Goal: Transaction & Acquisition: Book appointment/travel/reservation

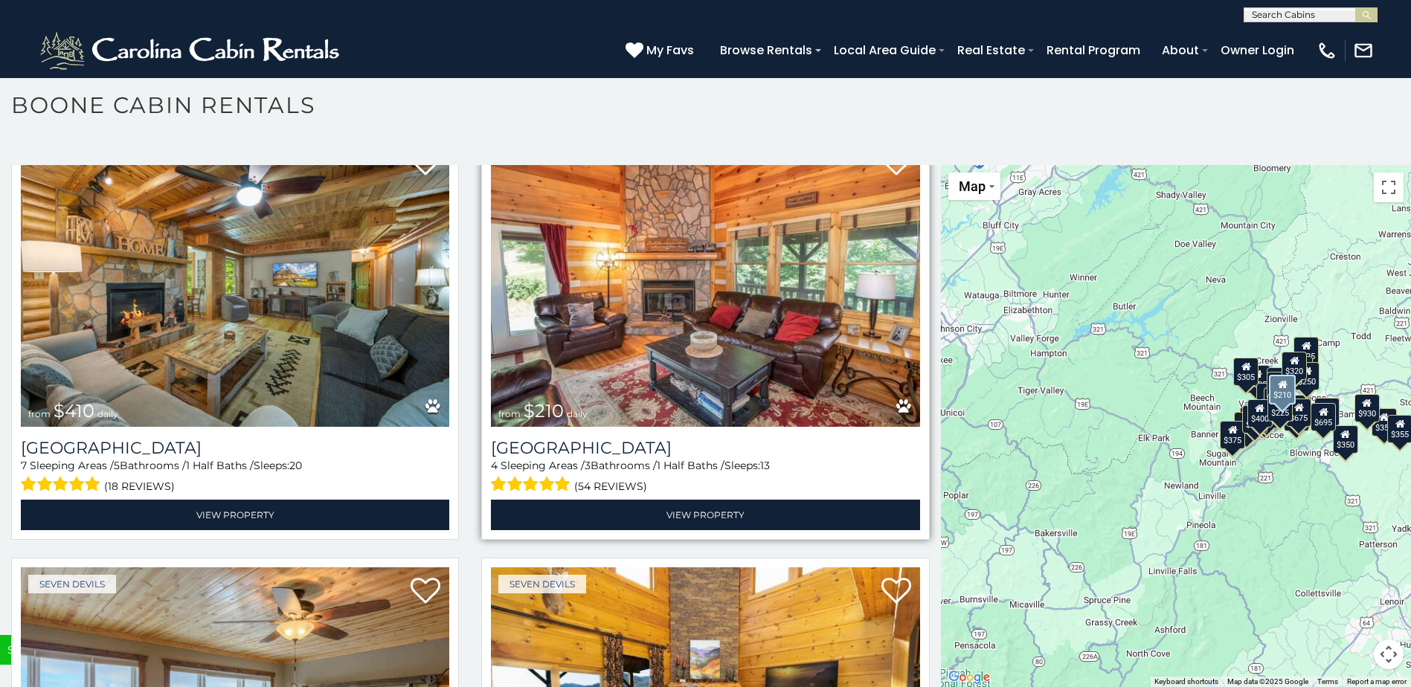
scroll to position [5653, 0]
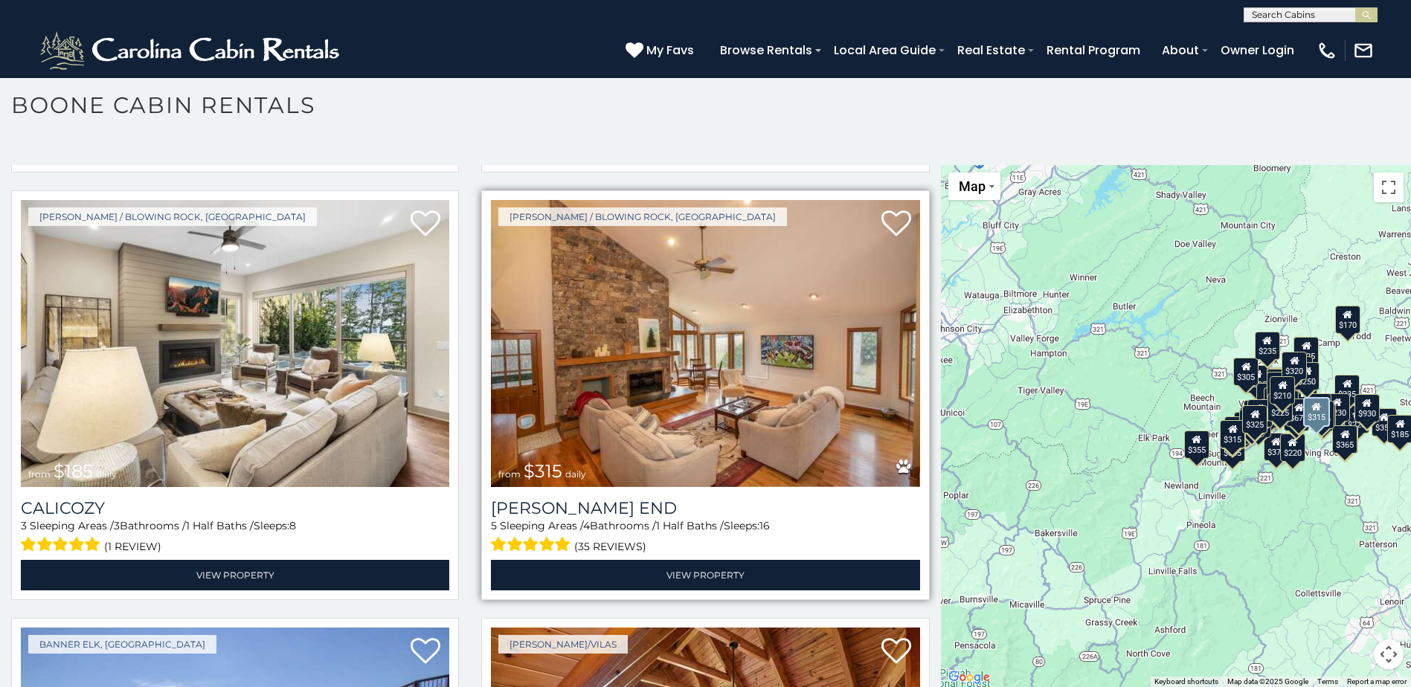
scroll to position [7281, 0]
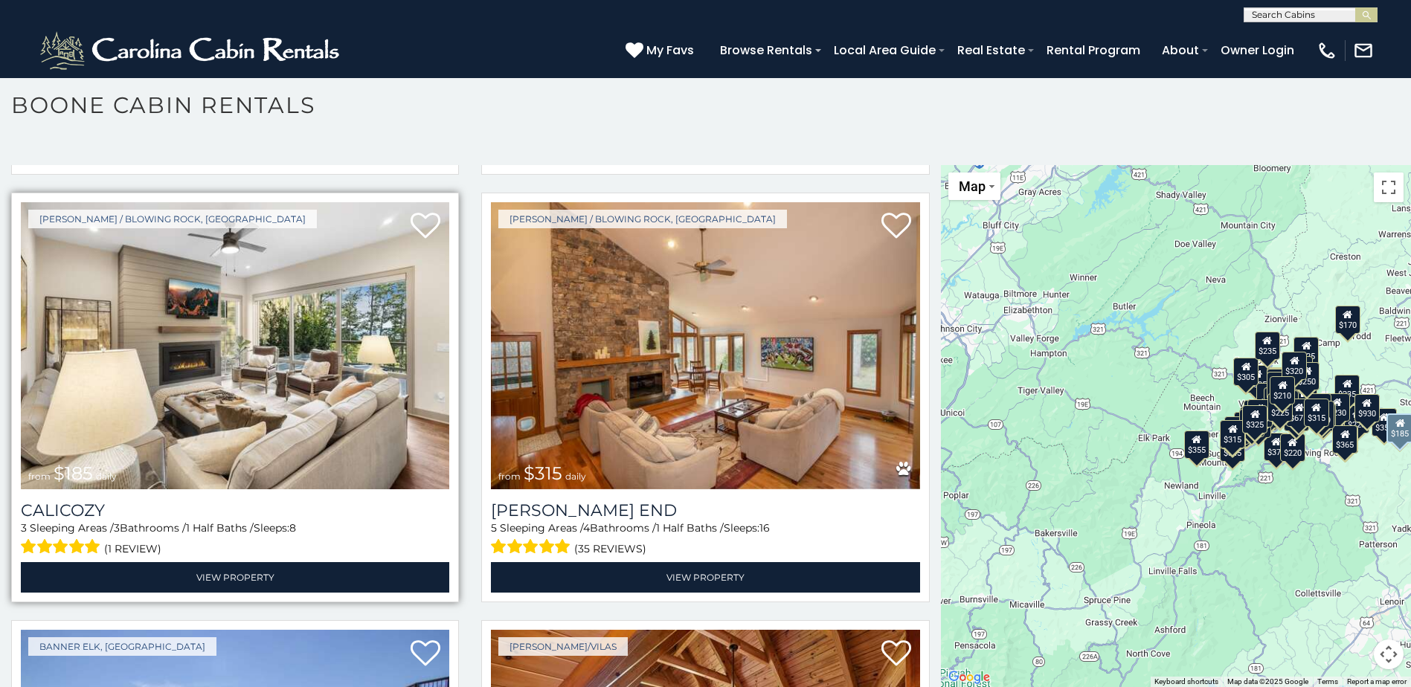
click at [295, 309] on img at bounding box center [235, 345] width 428 height 287
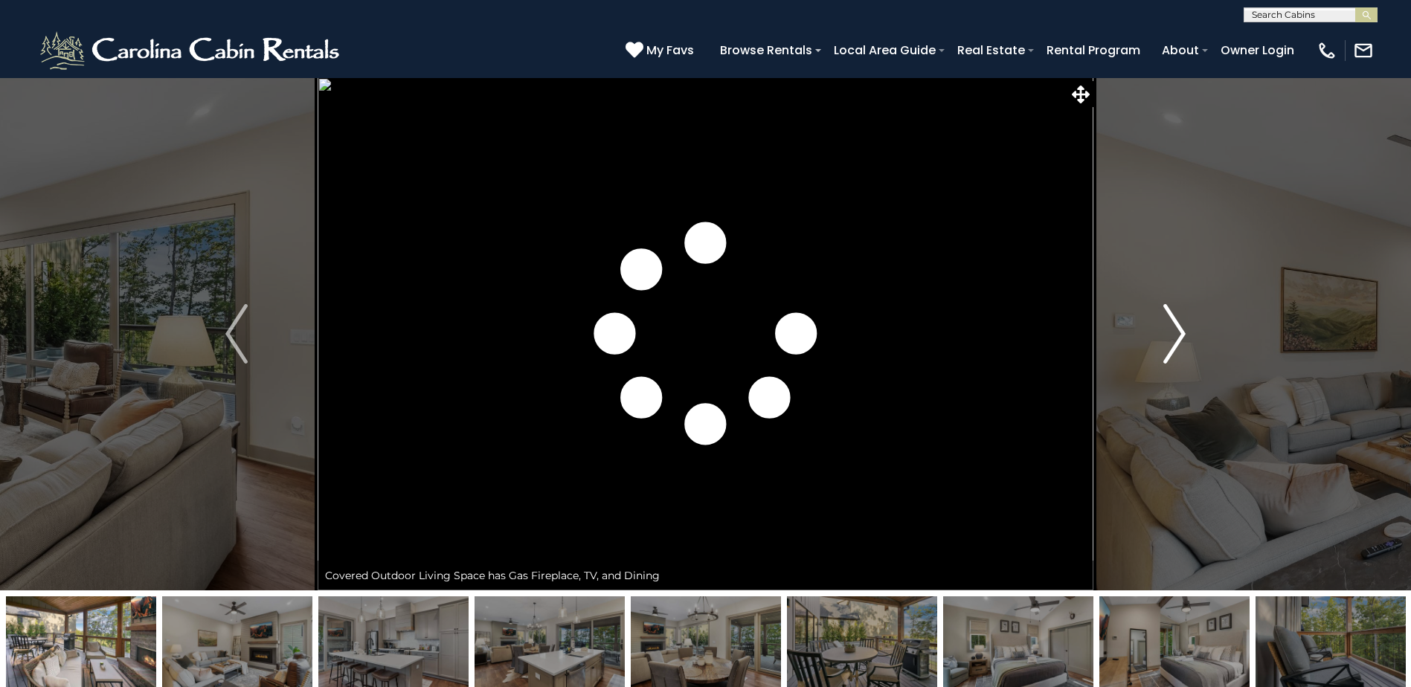
click at [1173, 332] on img "Next" at bounding box center [1174, 334] width 22 height 60
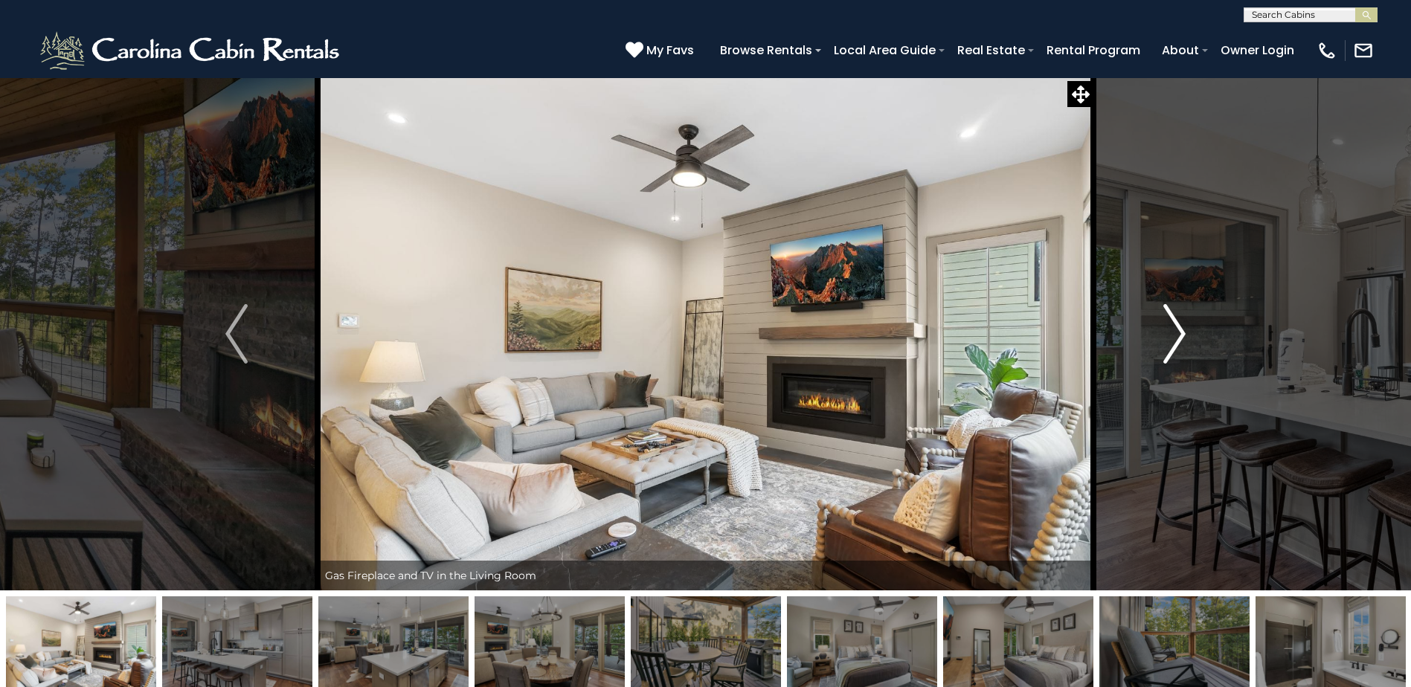
click at [1178, 335] on img "Next" at bounding box center [1174, 334] width 22 height 60
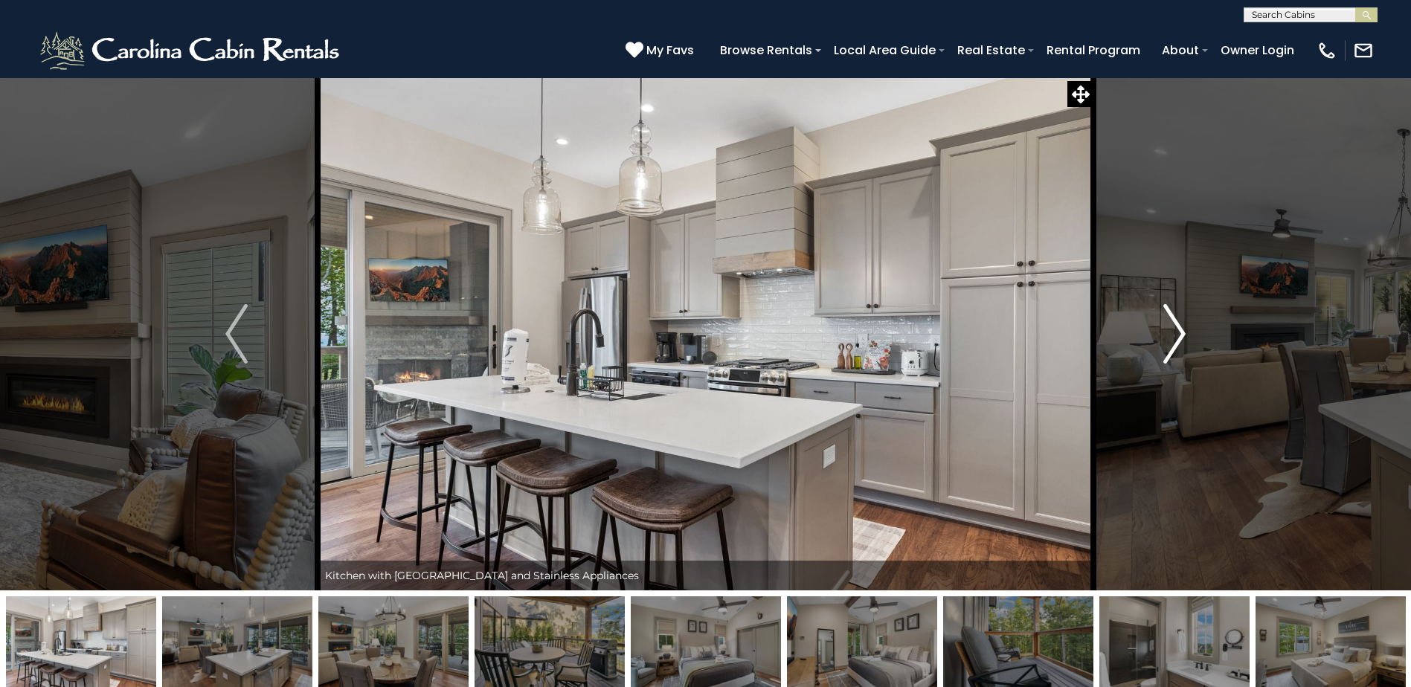
click at [1182, 330] on img "Next" at bounding box center [1174, 334] width 22 height 60
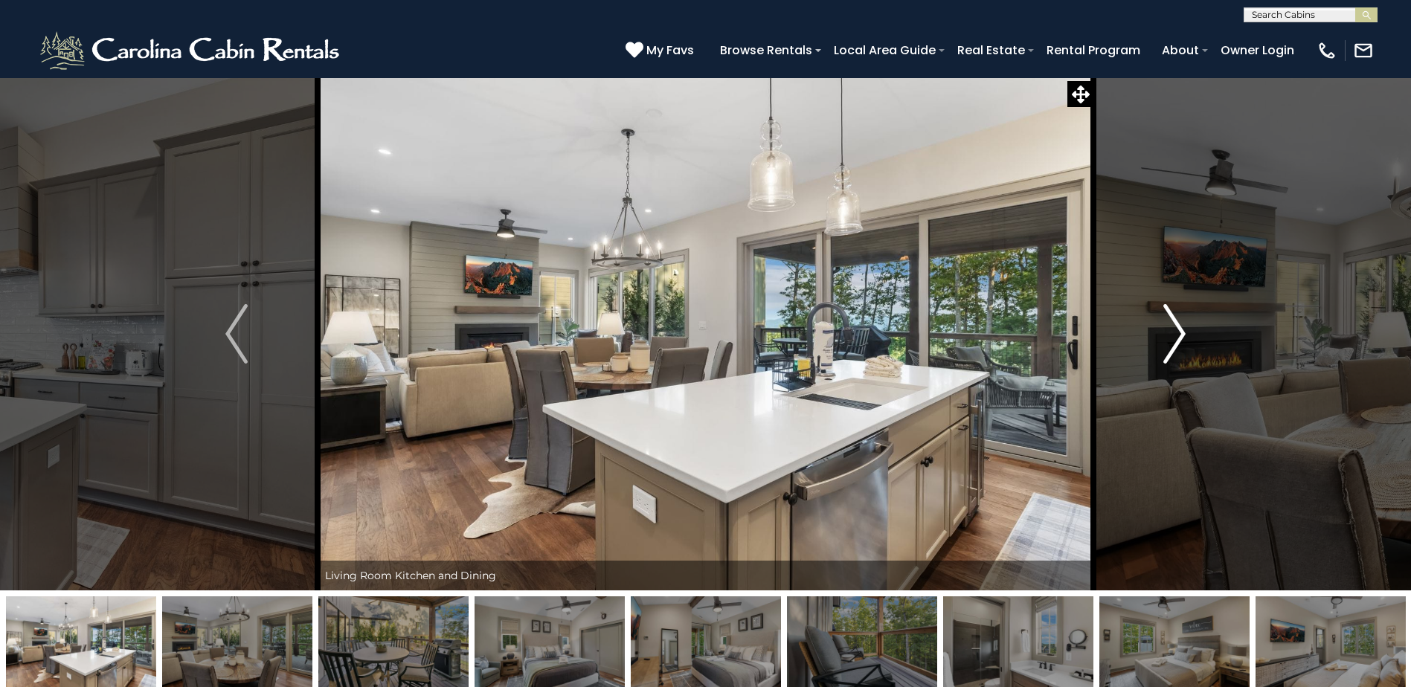
click at [1182, 331] on img "Next" at bounding box center [1174, 334] width 22 height 60
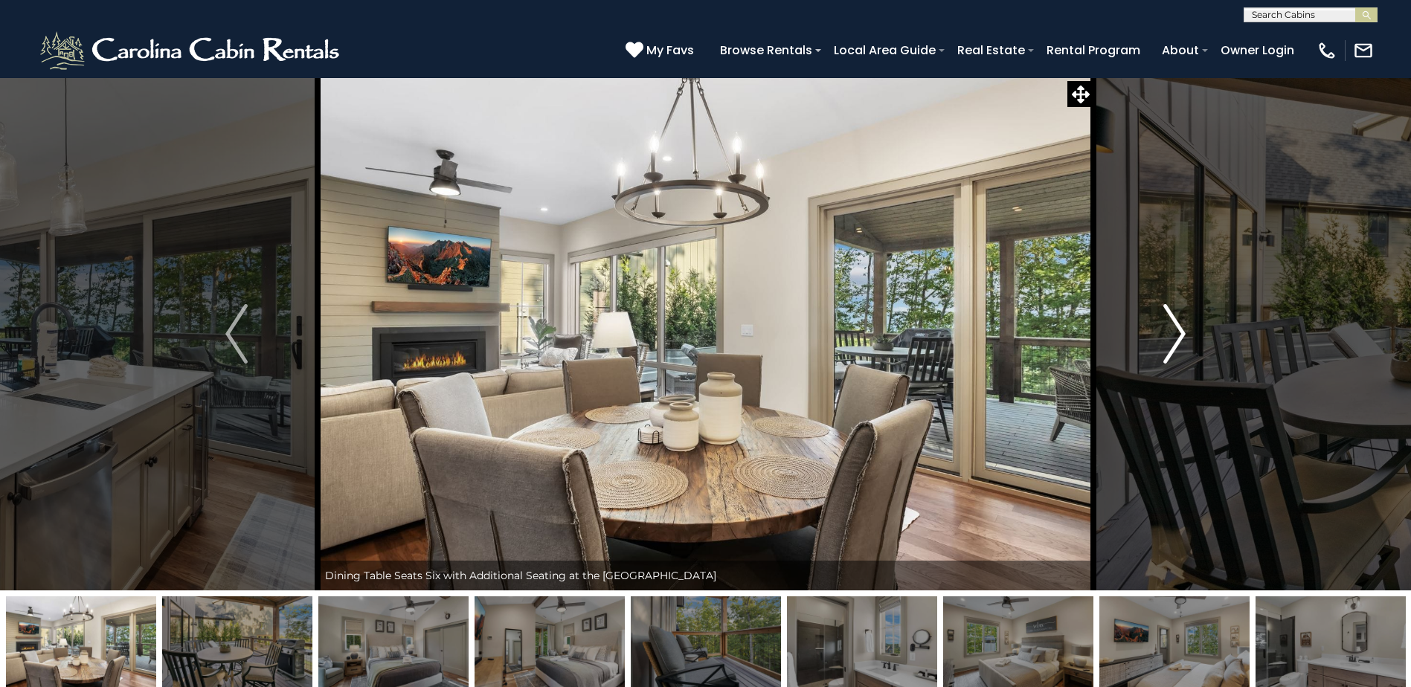
click at [1182, 331] on img "Next" at bounding box center [1174, 334] width 22 height 60
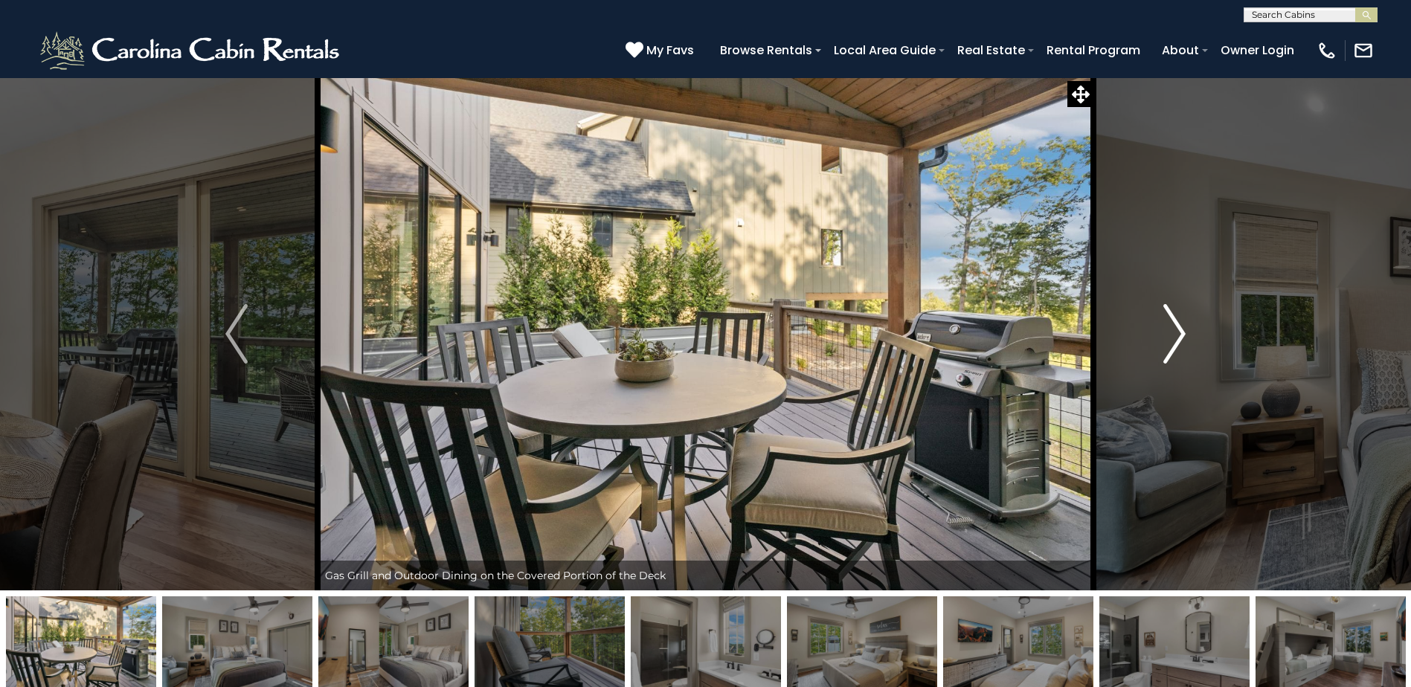
click at [1182, 331] on img "Next" at bounding box center [1174, 334] width 22 height 60
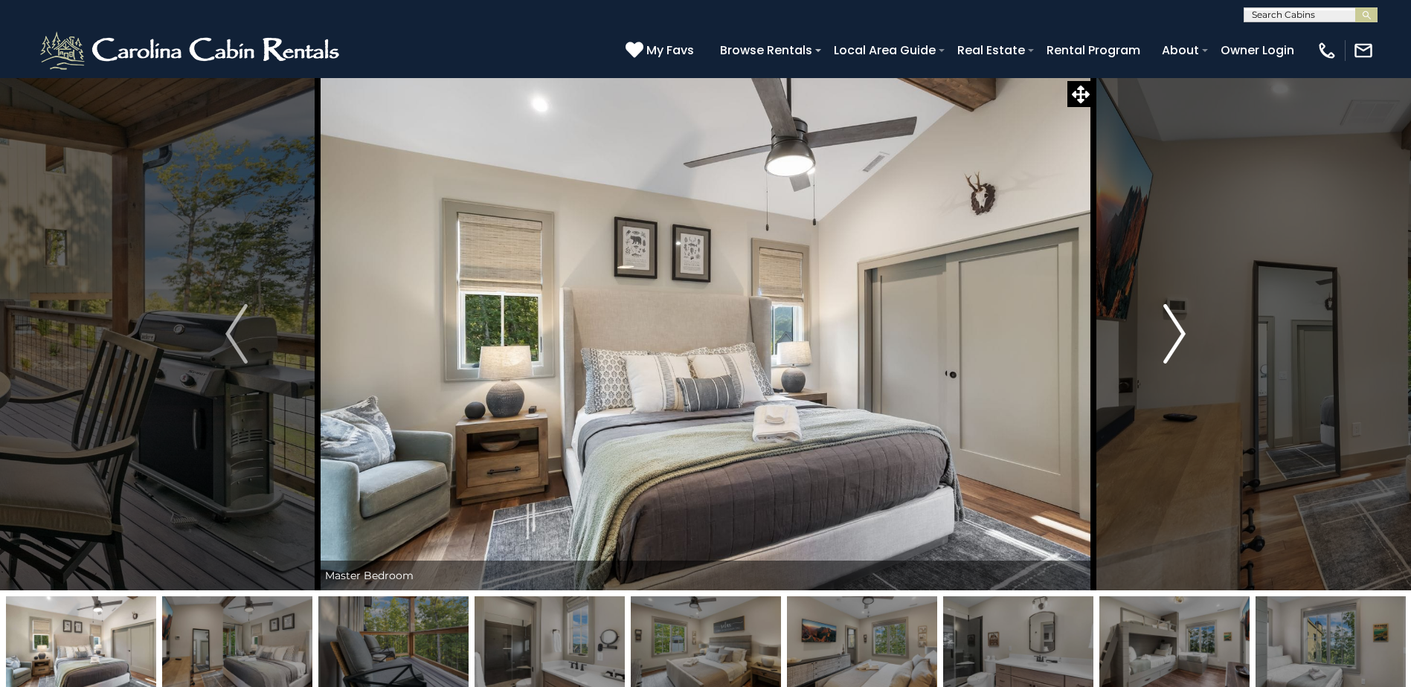
click at [1182, 331] on img "Next" at bounding box center [1174, 334] width 22 height 60
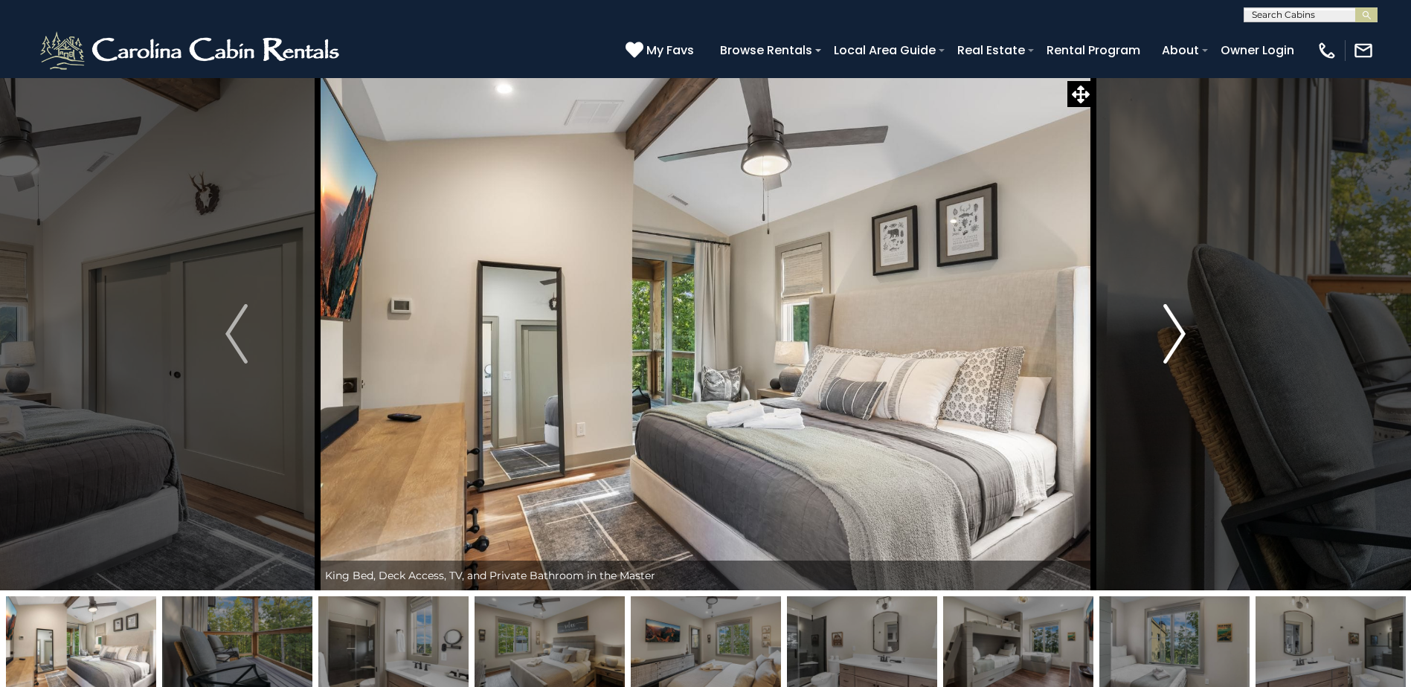
click at [1182, 331] on img "Next" at bounding box center [1174, 334] width 22 height 60
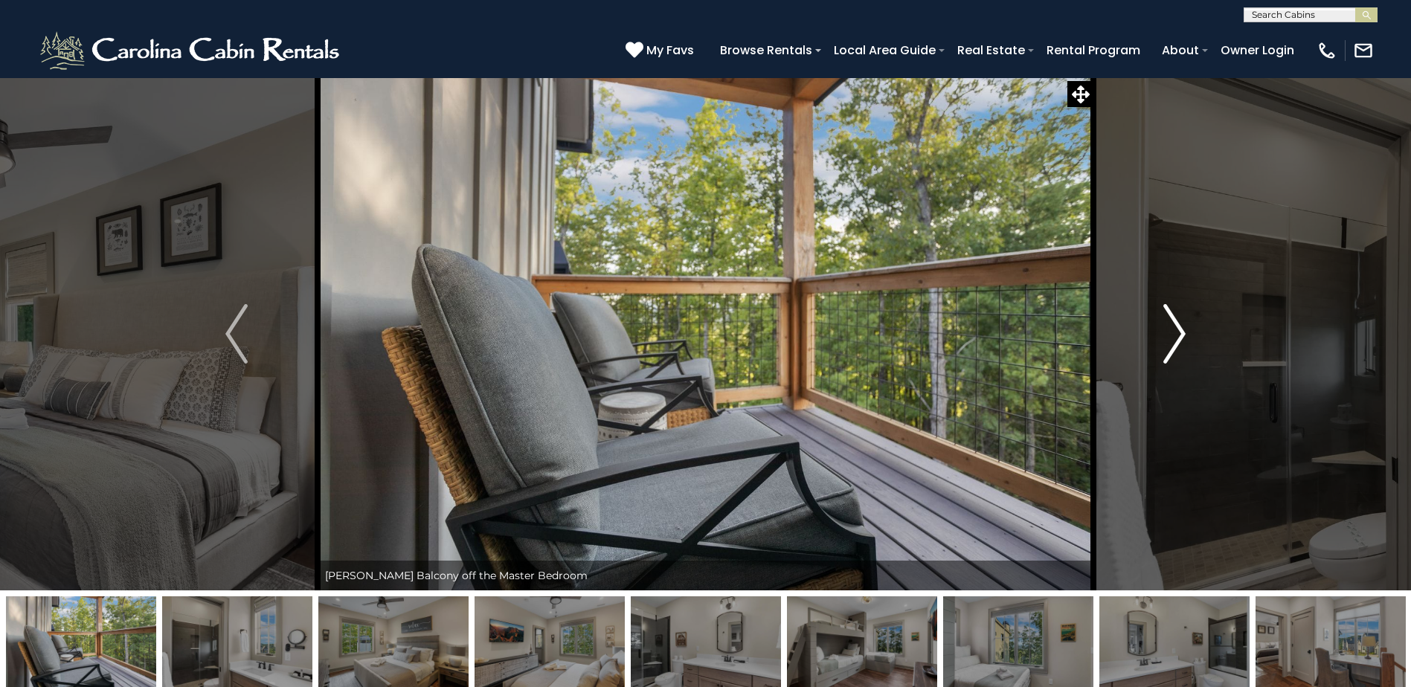
click at [1182, 331] on img "Next" at bounding box center [1174, 334] width 22 height 60
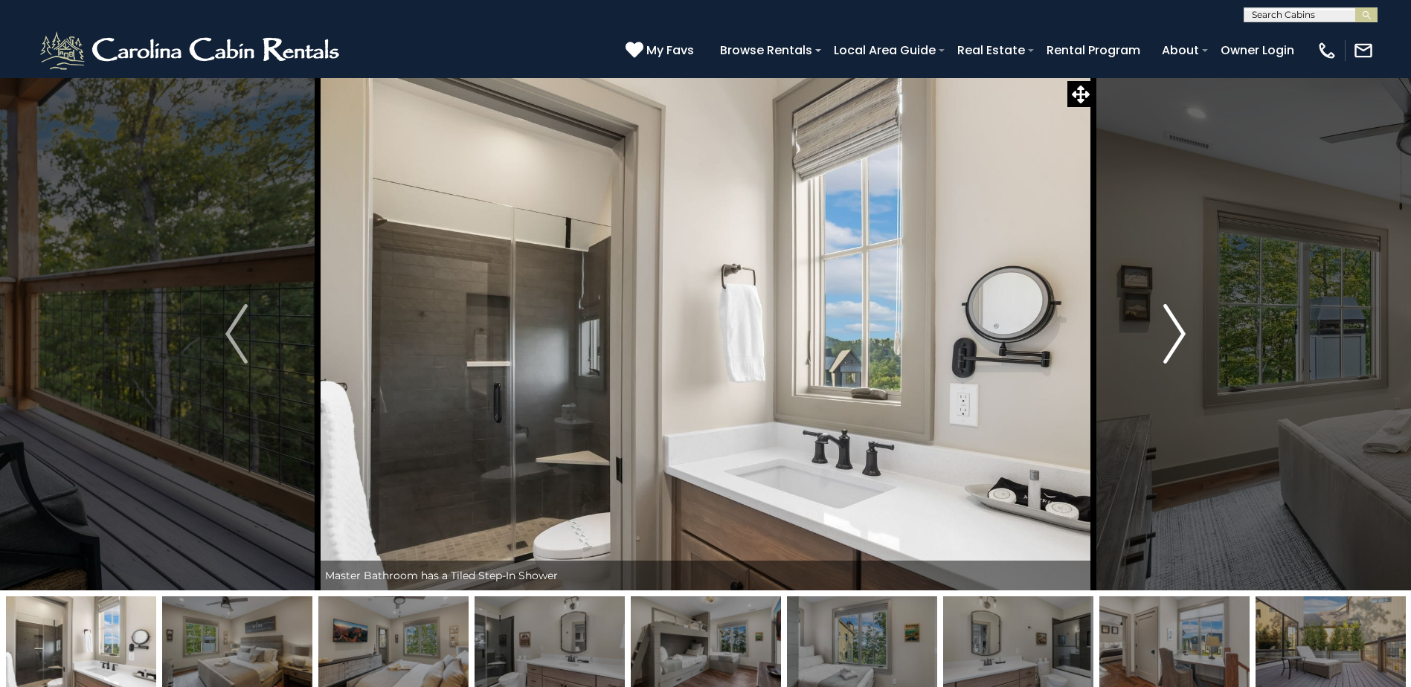
click at [1182, 331] on img "Next" at bounding box center [1174, 334] width 22 height 60
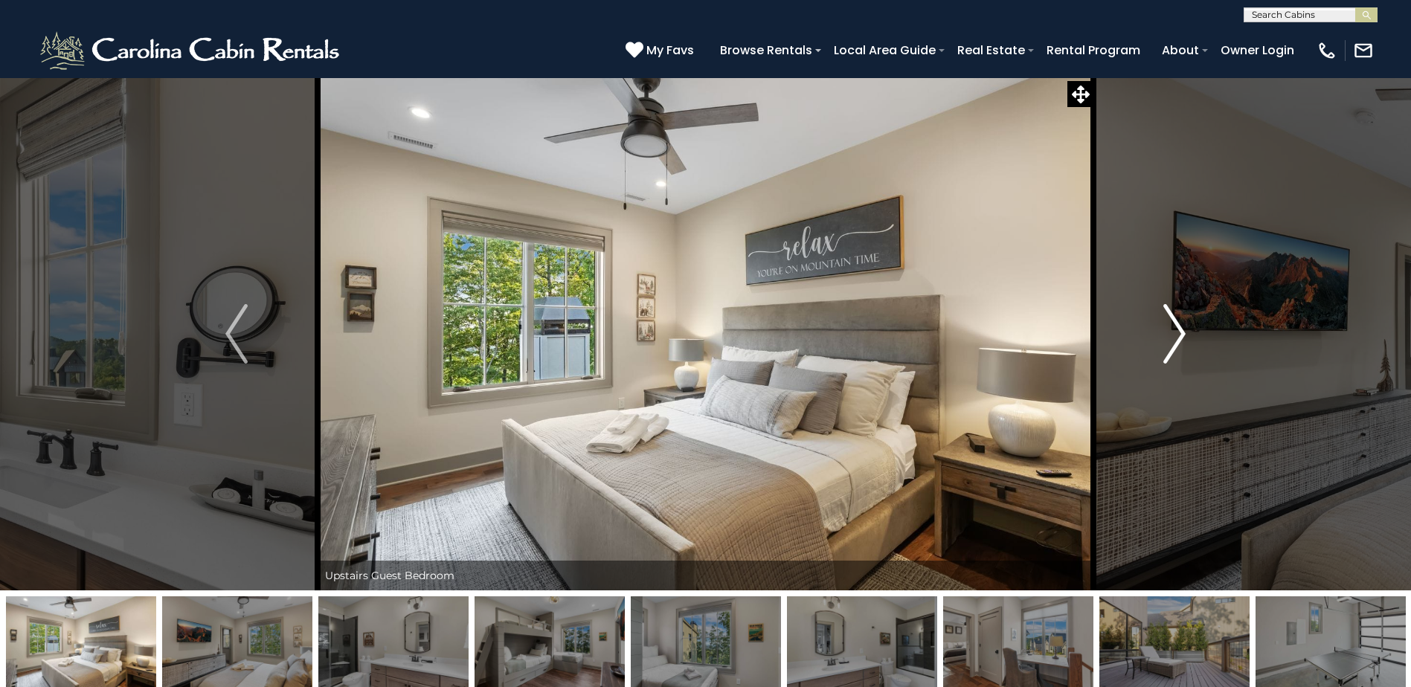
click at [1182, 331] on img "Next" at bounding box center [1174, 334] width 22 height 60
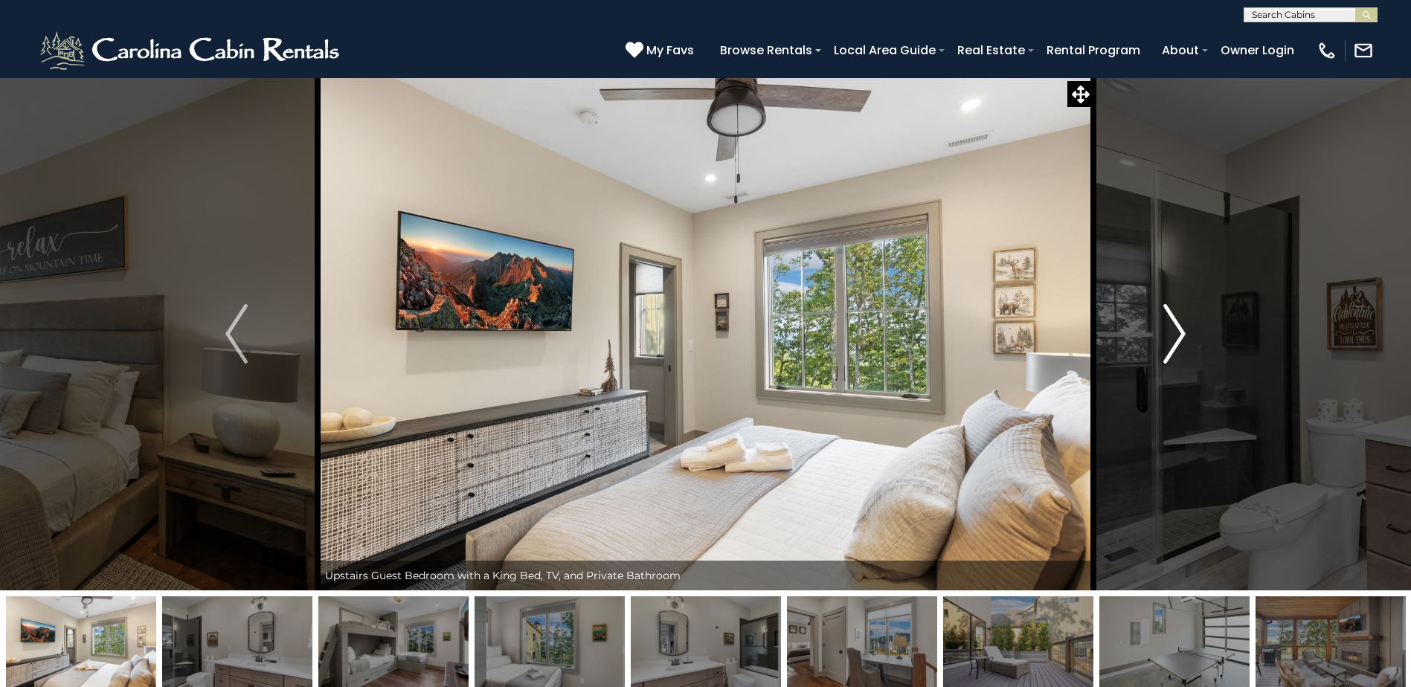
click at [1180, 326] on img "Next" at bounding box center [1174, 334] width 22 height 60
